Goal: Task Accomplishment & Management: Use online tool/utility

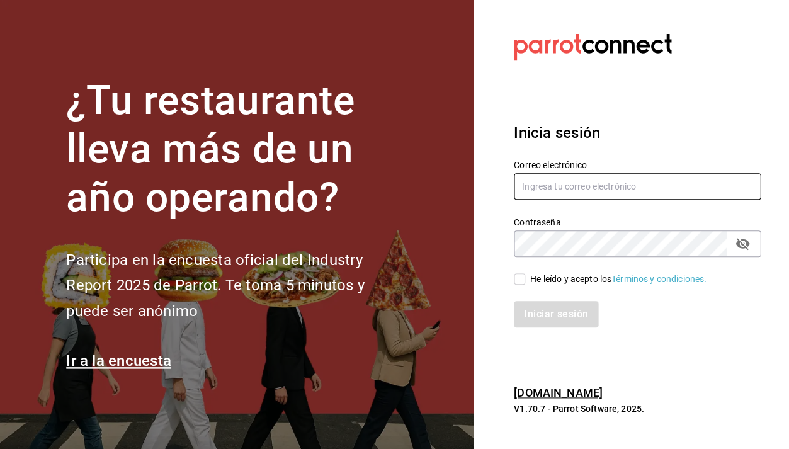
type input "nucafedbb@gmail.com"
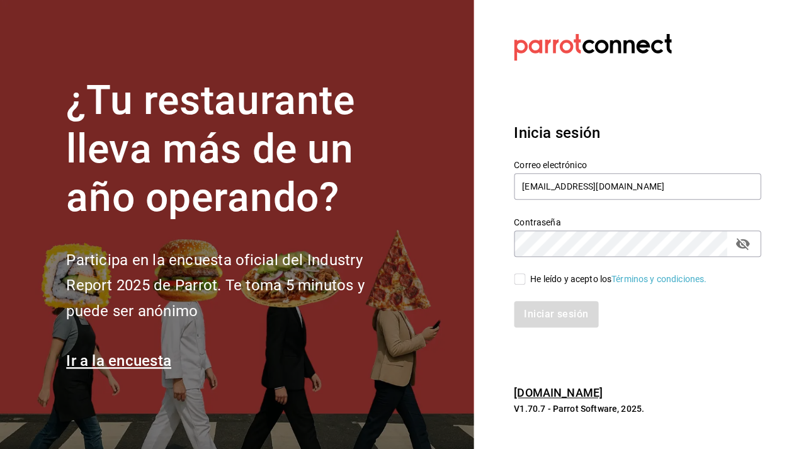
click at [520, 277] on input "He leído y acepto los Términos y condiciones." at bounding box center [519, 278] width 11 height 11
checkbox input "true"
click at [537, 320] on button "Iniciar sesión" at bounding box center [557, 314] width 86 height 26
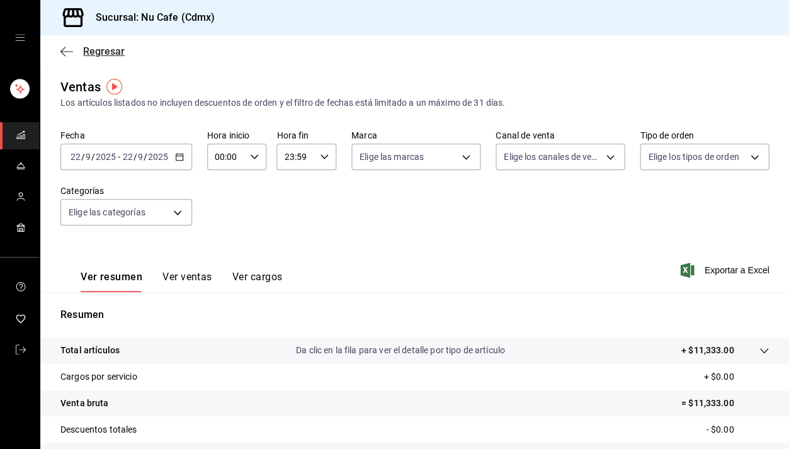
click at [65, 56] on icon "button" at bounding box center [66, 51] width 13 height 11
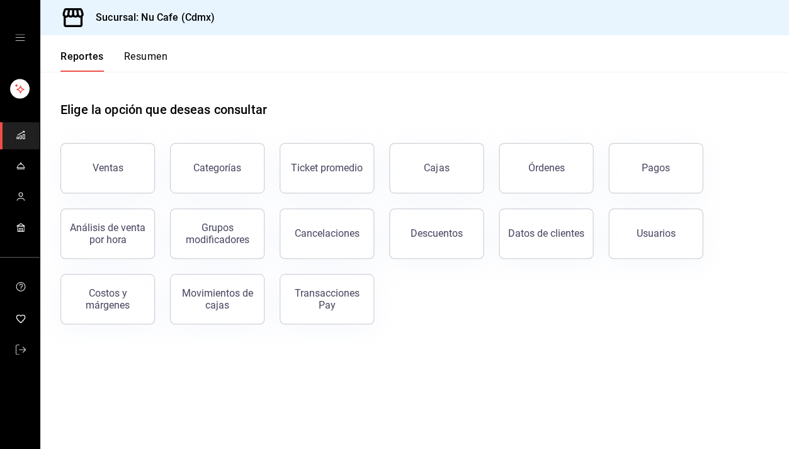
click at [145, 67] on button "Resumen" at bounding box center [145, 60] width 43 height 21
